Goal: Ask a question: Seek information or help from site administrators or community

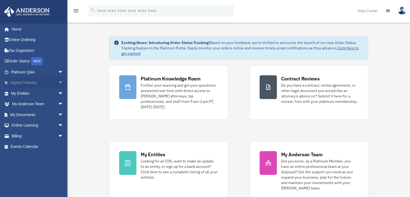
click at [58, 82] on span "arrow_drop_down" at bounding box center [63, 82] width 11 height 11
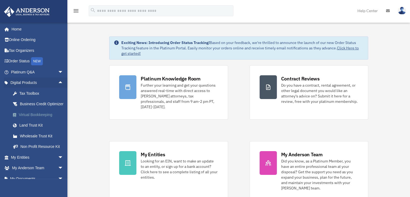
click at [47, 118] on div "Virtual Bookkeeping" at bounding box center [42, 114] width 46 height 7
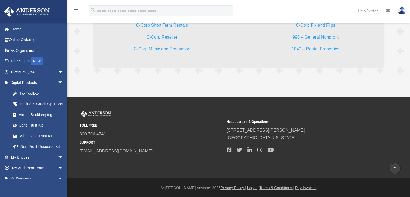
scroll to position [1565, 0]
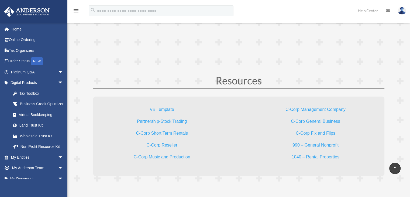
click at [167, 107] on link "VB Template" at bounding box center [162, 110] width 24 height 7
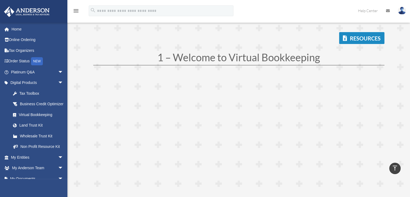
scroll to position [0, 0]
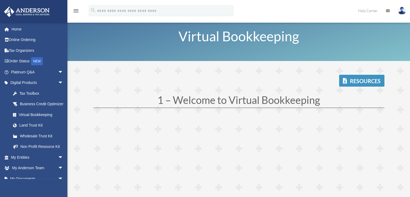
click at [357, 82] on link "Resources" at bounding box center [361, 81] width 45 height 12
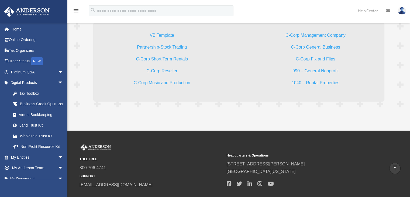
scroll to position [1612, 0]
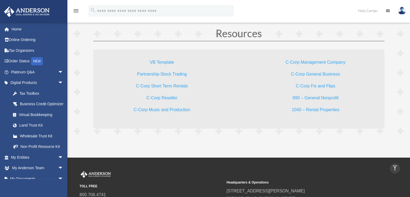
click at [325, 62] on link "C-Corp Management Company" at bounding box center [316, 63] width 60 height 7
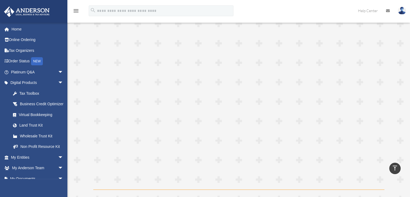
scroll to position [452, 0]
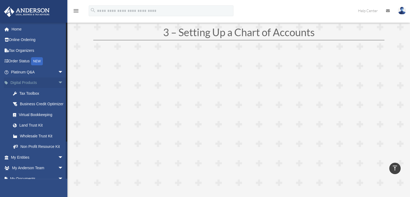
click at [58, 83] on span "arrow_drop_down" at bounding box center [63, 82] width 11 height 11
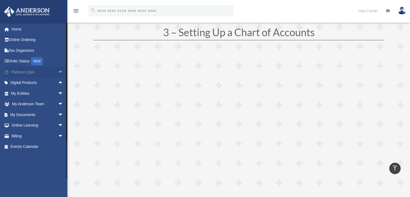
click at [58, 76] on span "arrow_drop_down" at bounding box center [63, 72] width 11 height 11
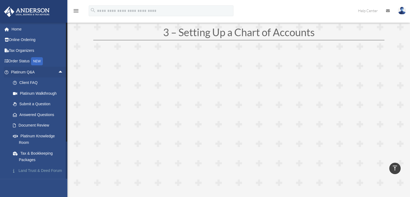
click at [36, 171] on link "Land Trust & Deed Forum" at bounding box center [40, 170] width 64 height 11
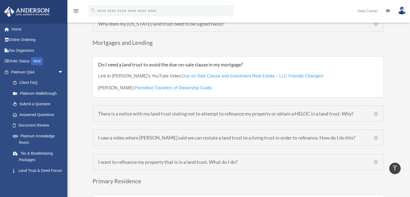
scroll to position [1510, 0]
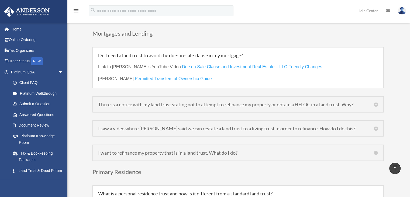
click at [130, 150] on h5 "I want to refinance my property that is in a land trust. What do I do?" at bounding box center [238, 152] width 280 height 5
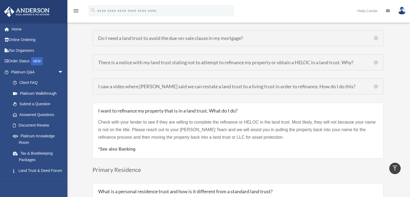
scroll to position [1537, 0]
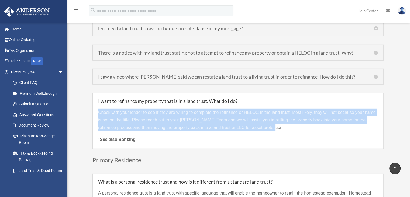
drag, startPoint x: 265, startPoint y: 118, endPoint x: 111, endPoint y: 106, distance: 154.0
click at [96, 100] on div "I want to refinance my property that is in a land trust. What do I do? Check wi…" at bounding box center [238, 121] width 291 height 56
copy p "Check with your lender to see if they are willing to complete the refinance or …"
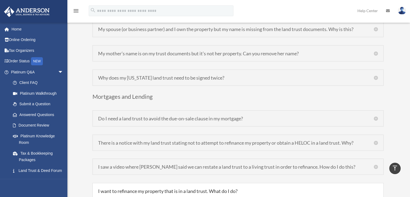
scroll to position [1456, 0]
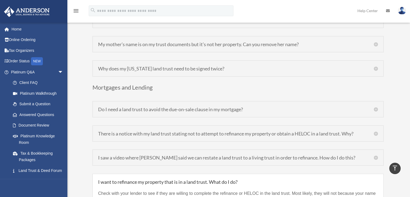
click at [175, 131] on h5 "There is a notice with my land trust stating not to attempt to refinance my pro…" at bounding box center [238, 133] width 280 height 5
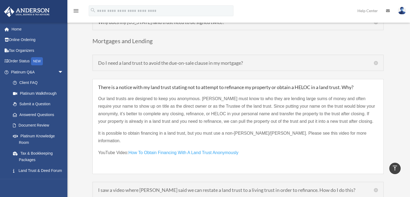
scroll to position [1510, 0]
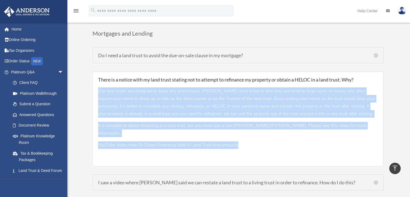
drag, startPoint x: 98, startPoint y: 82, endPoint x: 371, endPoint y: 126, distance: 277.0
click at [371, 126] on div "Our land trusts are designed to keep you anonymous. Lenders must know to who th…" at bounding box center [238, 121] width 280 height 79
copy div "Our land trusts are designed to keep you anonymous. Lenders must know to who th…"
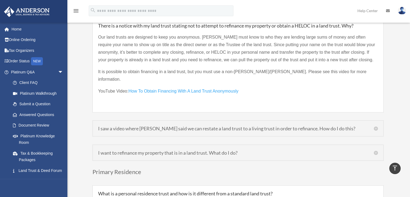
scroll to position [1591, 0]
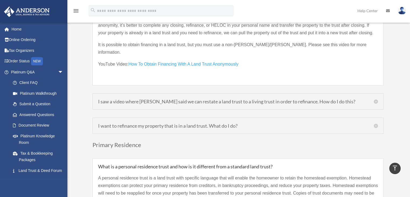
click at [195, 123] on h5 "I want to refinance my property that is in a land trust. What do I do?" at bounding box center [238, 125] width 280 height 5
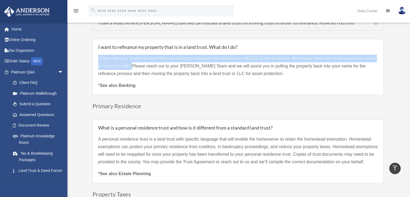
drag, startPoint x: 97, startPoint y: 49, endPoint x: 131, endPoint y: 54, distance: 34.5
click at [131, 54] on div "I want to refinance my property that is in a land trust. What do I do? Check wi…" at bounding box center [238, 67] width 291 height 56
copy p "Check with your lender to see if they are willing to complete the refinance or …"
